Goal: Transaction & Acquisition: Purchase product/service

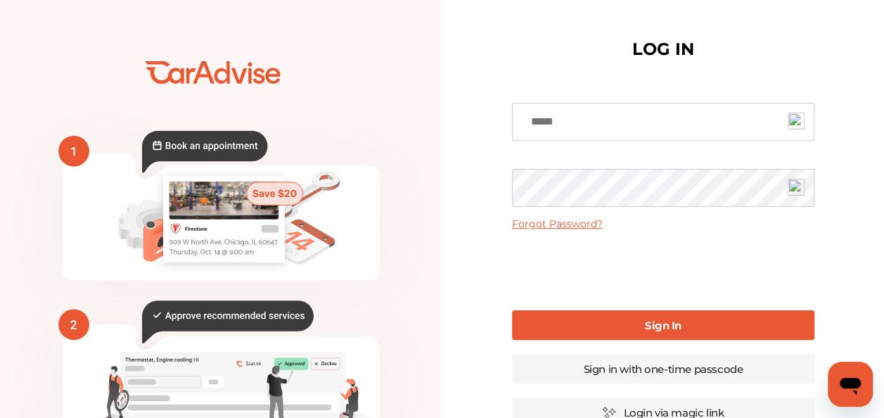
click at [347, 75] on icon "💰" at bounding box center [221, 341] width 443 height 633
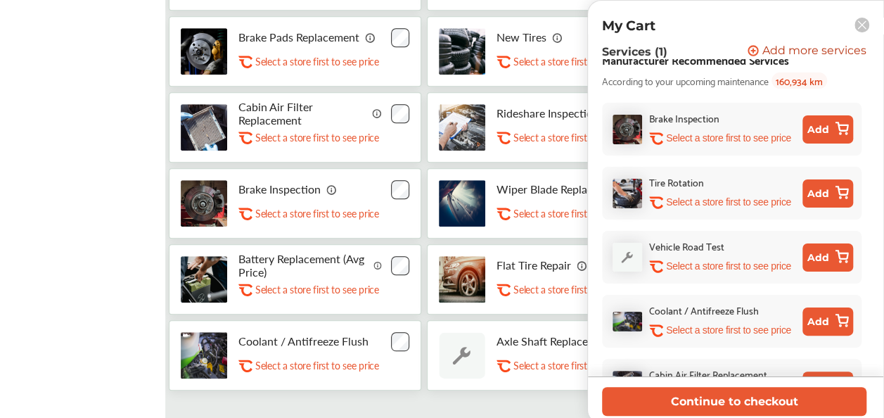
scroll to position [251, 0]
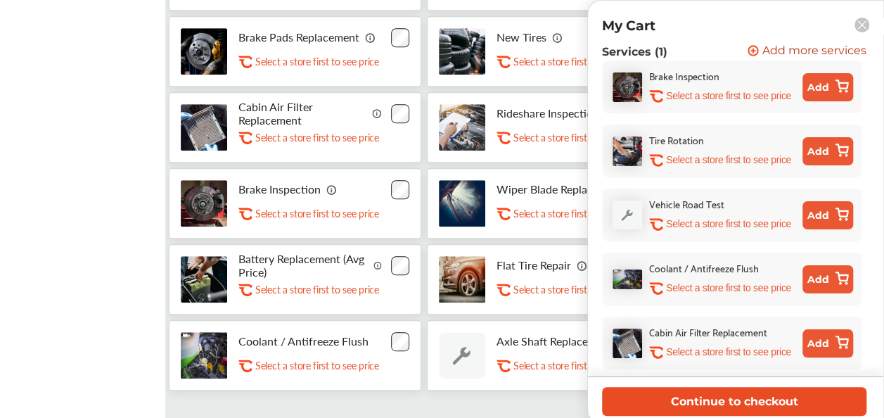
click at [773, 404] on button "Continue to checkout" at bounding box center [734, 401] width 265 height 29
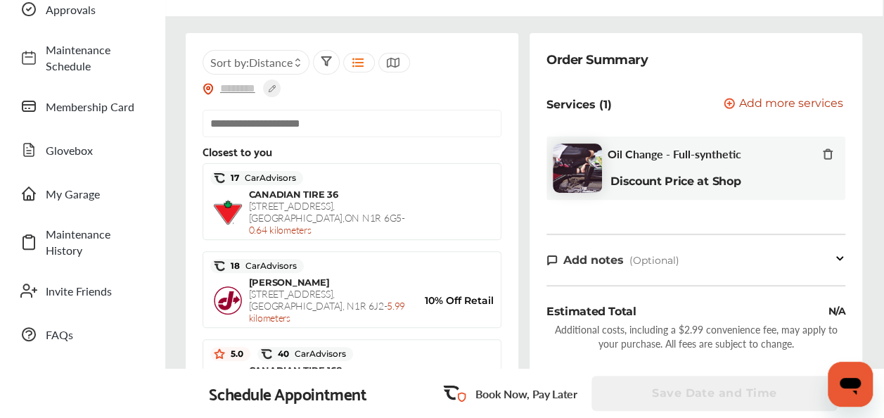
scroll to position [167, 0]
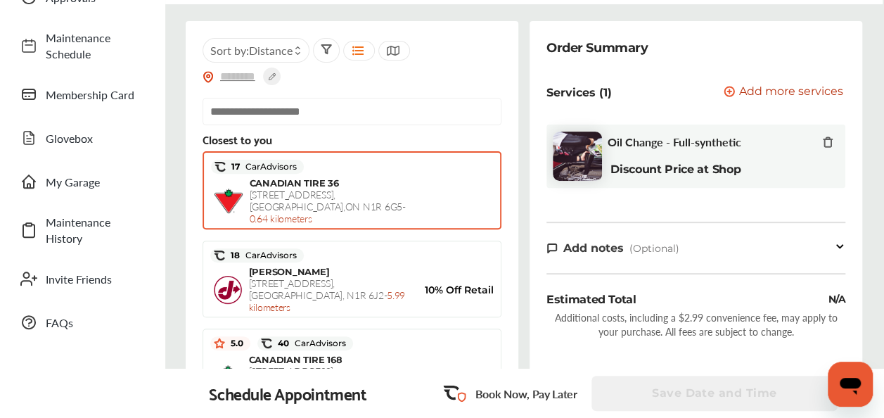
click at [318, 179] on span "CANADIAN TIRE 36" at bounding box center [294, 182] width 89 height 11
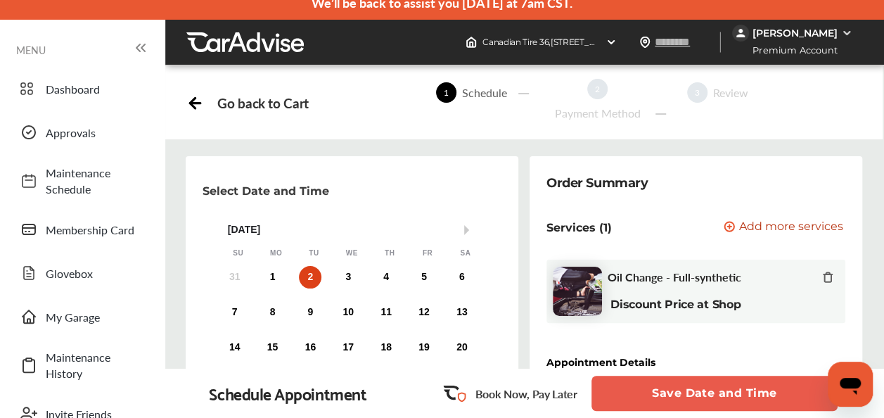
scroll to position [0, 0]
